Goal: Transaction & Acquisition: Book appointment/travel/reservation

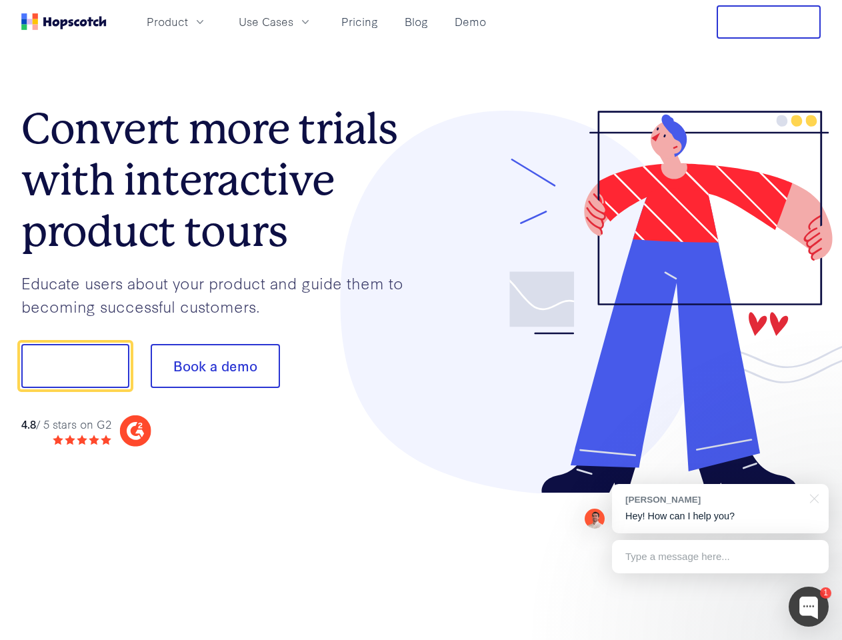
click at [421, 320] on div at bounding box center [621, 302] width 400 height 383
click at [188, 21] on span "Product" at bounding box center [167, 21] width 41 height 17
click at [293, 21] on span "Use Cases" at bounding box center [266, 21] width 55 height 17
click at [769, 22] on button "Free Trial" at bounding box center [769, 21] width 104 height 33
click at [75, 366] on button "Show me!" at bounding box center [75, 366] width 108 height 44
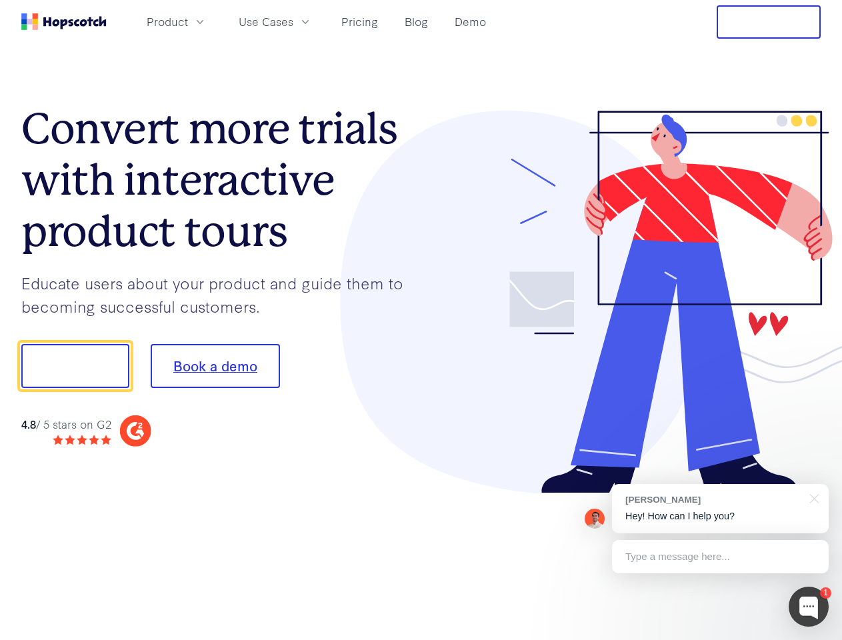
click at [215, 366] on button "Book a demo" at bounding box center [215, 366] width 129 height 44
click at [809, 607] on div at bounding box center [809, 607] width 40 height 40
click at [720, 509] on div "[PERSON_NAME] Hey! How can I help you?" at bounding box center [720, 508] width 217 height 49
click at [812, 497] on div at bounding box center [704, 364] width 250 height 445
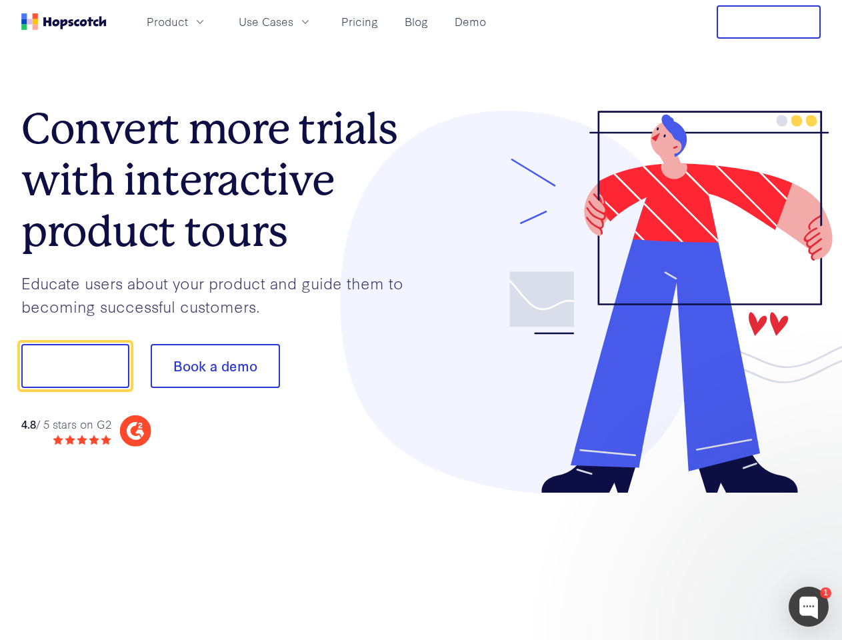
click at [720, 557] on div at bounding box center [704, 454] width 250 height 266
